Goal: Find specific page/section: Find specific page/section

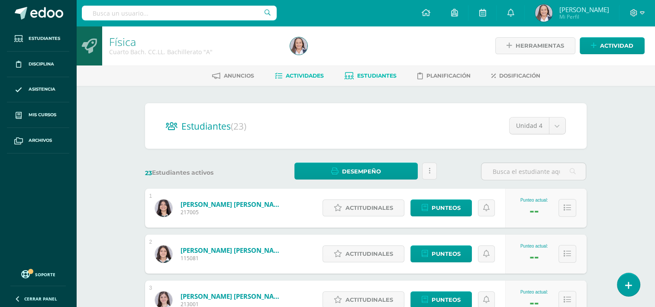
click at [292, 73] on span "Actividades" at bounding box center [305, 75] width 38 height 6
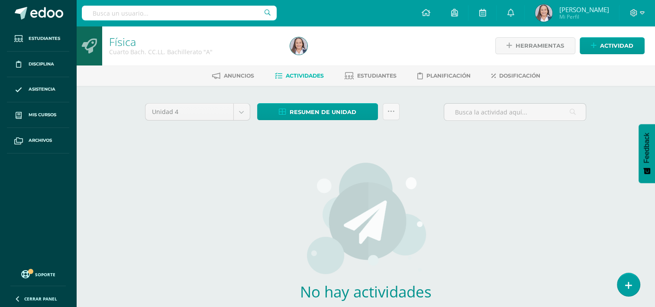
click at [309, 71] on link "Actividades" at bounding box center [299, 76] width 49 height 14
click at [379, 40] on div at bounding box center [379, 45] width 184 height 39
